Goal: Find specific page/section: Find specific page/section

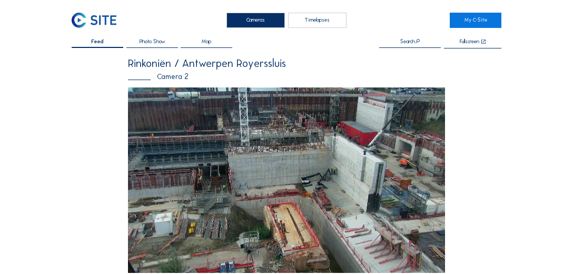
scroll to position [14, 0]
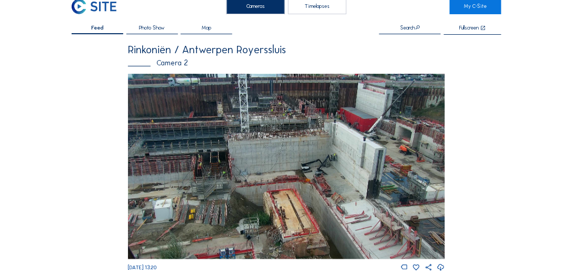
click at [96, 9] on img at bounding box center [94, 6] width 45 height 15
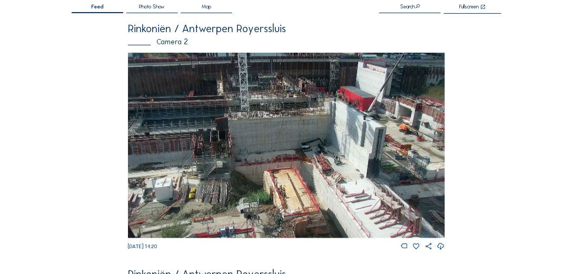
scroll to position [34, 0]
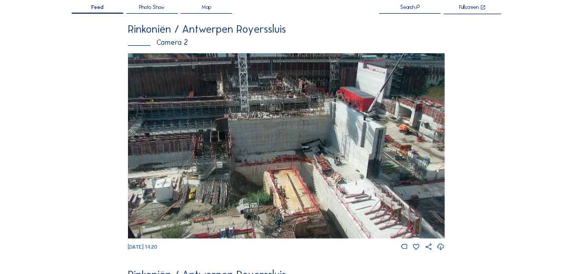
click at [194, 113] on img at bounding box center [286, 146] width 317 height 186
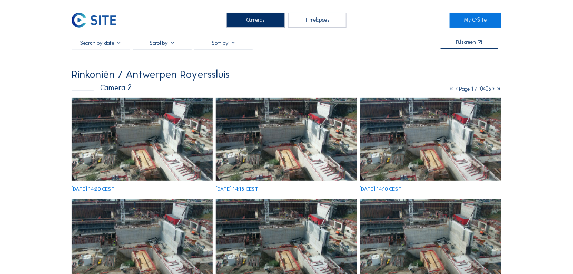
click at [157, 134] on img at bounding box center [142, 139] width 141 height 83
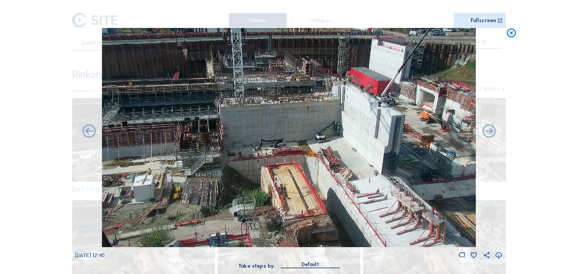
click at [508, 30] on icon at bounding box center [511, 33] width 11 height 11
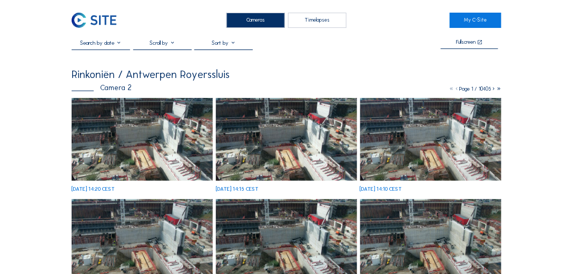
click at [86, 24] on img at bounding box center [94, 20] width 45 height 15
